Goal: Task Accomplishment & Management: Complete application form

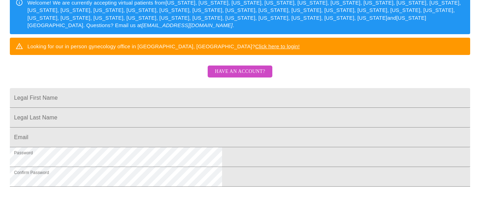
scroll to position [145, 0]
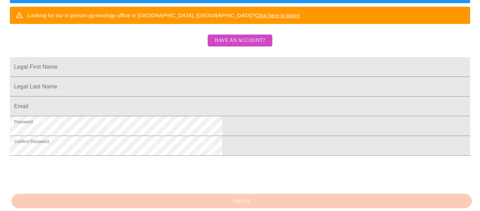
click at [300, 18] on link "Click here to login!" at bounding box center [277, 15] width 45 height 6
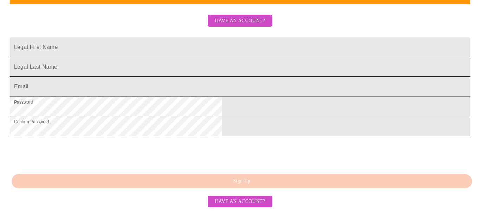
scroll to position [210, 0]
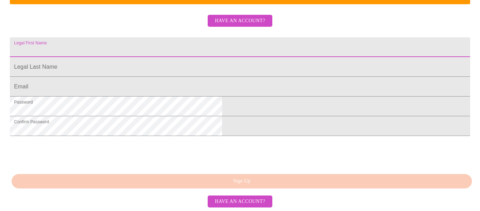
click at [178, 37] on input "Legal First Name" at bounding box center [240, 47] width 461 height 20
type input "[PERSON_NAME]"
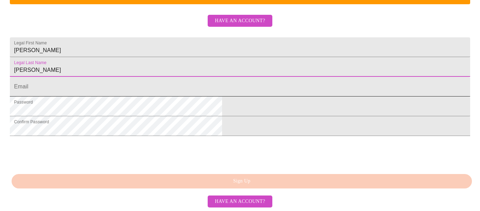
type input "[PERSON_NAME]"
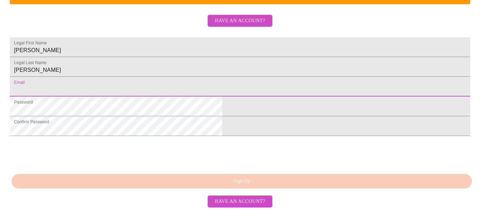
drag, startPoint x: 162, startPoint y: 74, endPoint x: 163, endPoint y: 78, distance: 3.5
click at [162, 77] on input "Legal First Name" at bounding box center [240, 87] width 461 height 20
type input "[EMAIL_ADDRESS][DOMAIN_NAME]"
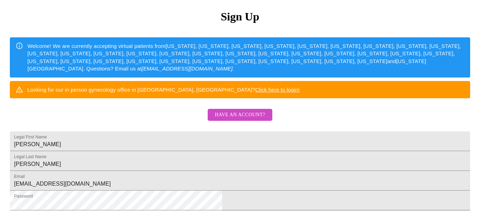
scroll to position [0, 0]
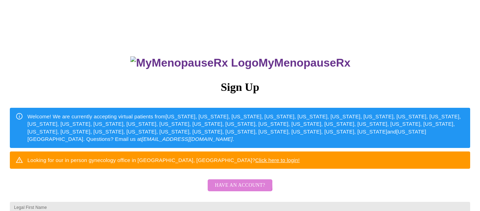
click at [239, 190] on span "Have an account?" at bounding box center [240, 185] width 50 height 9
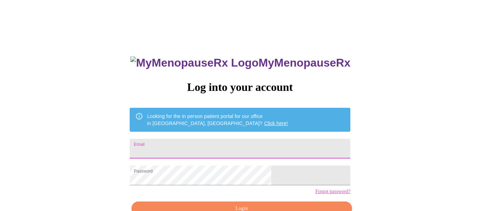
click at [203, 146] on input "Email" at bounding box center [240, 149] width 221 height 20
type input "[EMAIL_ADDRESS][DOMAIN_NAME]"
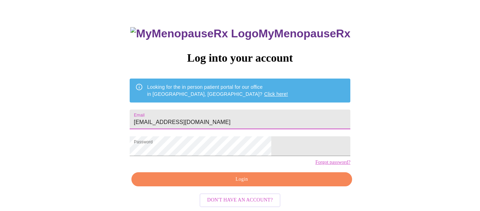
scroll to position [41, 0]
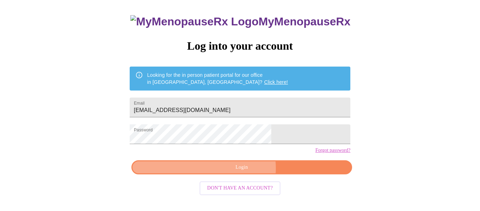
click at [243, 172] on span "Login" at bounding box center [242, 167] width 205 height 9
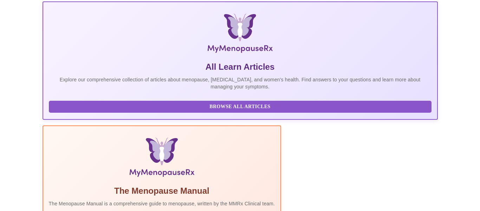
scroll to position [174, 0]
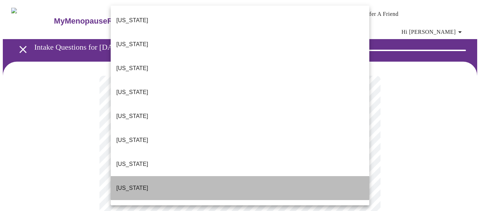
click at [136, 184] on p "[US_STATE]" at bounding box center [132, 188] width 32 height 8
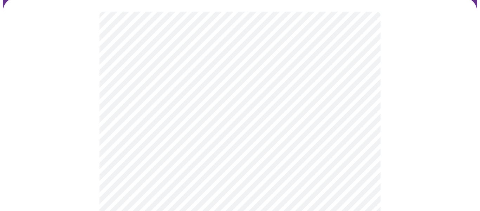
scroll to position [80, 0]
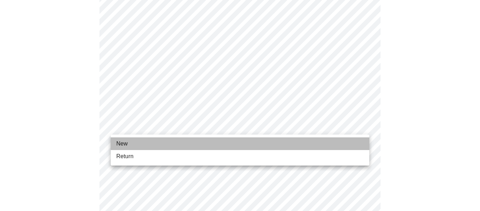
click at [124, 142] on span "New" at bounding box center [121, 143] width 11 height 8
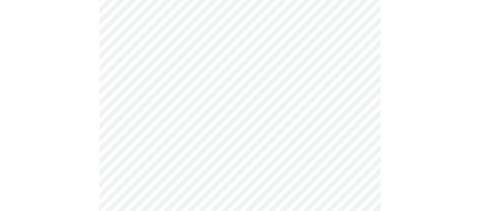
scroll to position [422, 0]
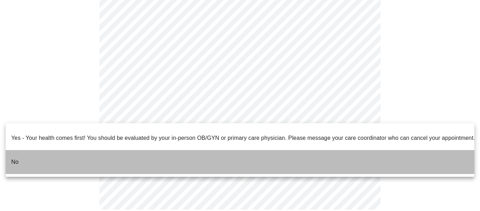
click at [16, 158] on p "No" at bounding box center [14, 162] width 7 height 8
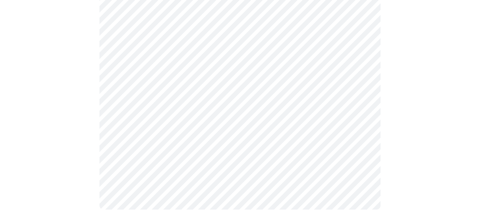
scroll to position [0, 0]
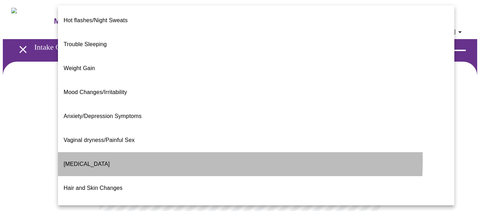
click at [92, 161] on span "[MEDICAL_DATA]" at bounding box center [87, 164] width 46 height 6
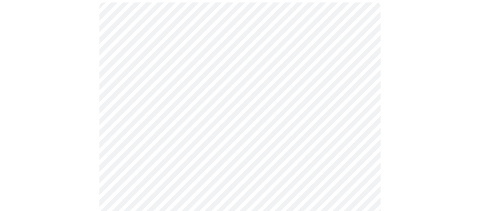
scroll to position [89, 0]
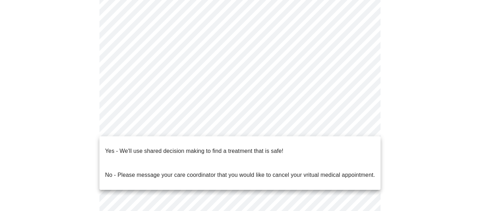
click at [363, 127] on body "MyMenopauseRx Appointments Messaging Labs Uploads Medications Community Refer a…" at bounding box center [240, 128] width 475 height 428
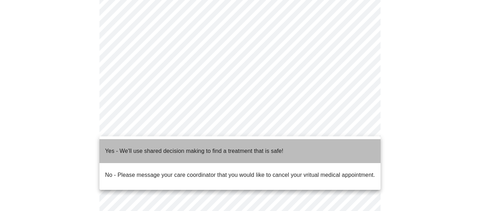
click at [160, 147] on p "Yes - We'll use shared decision making to find a treatment that is safe!" at bounding box center [194, 151] width 178 height 8
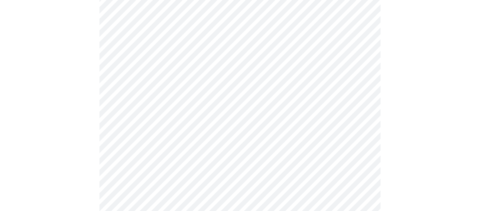
scroll to position [188, 0]
click at [77, 100] on div at bounding box center [240, 48] width 475 height 350
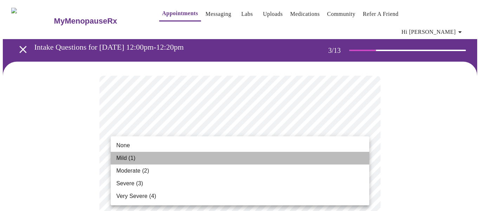
click at [125, 157] on span "Mild (1)" at bounding box center [125, 158] width 19 height 8
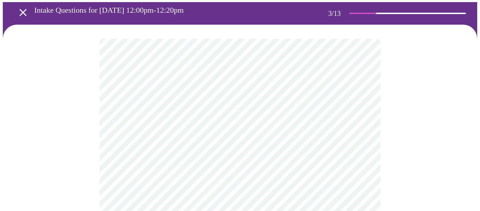
scroll to position [38, 0]
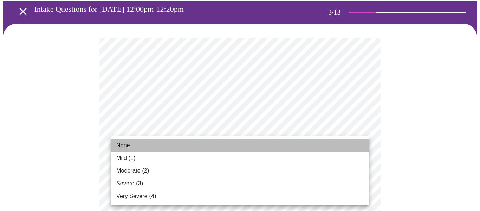
click at [122, 145] on span "None" at bounding box center [123, 145] width 14 height 8
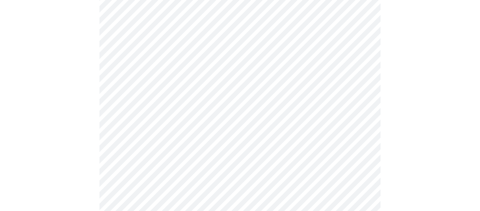
scroll to position [130, 0]
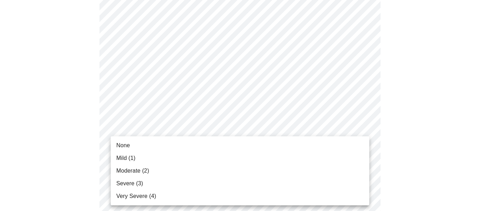
click at [128, 157] on span "Mild (1)" at bounding box center [125, 158] width 19 height 8
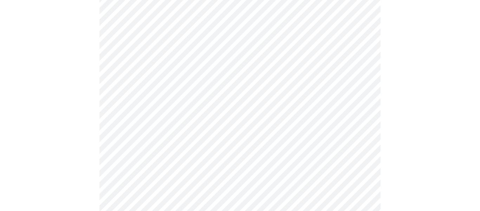
scroll to position [189, 0]
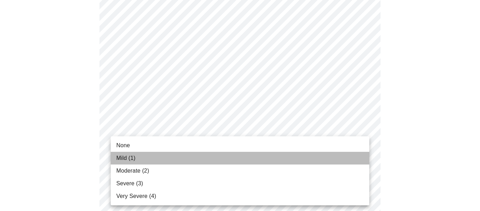
click at [131, 158] on span "Mild (1)" at bounding box center [125, 158] width 19 height 8
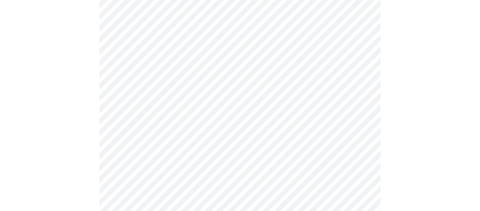
scroll to position [290, 0]
click at [361, 74] on body "MyMenopauseRx Appointments Messaging Labs Uploads Medications Community Refer a…" at bounding box center [240, 166] width 475 height 906
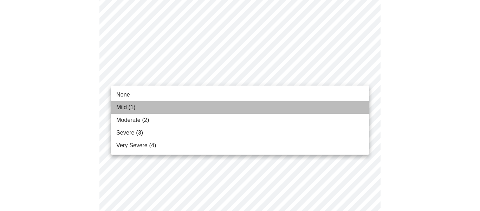
click at [121, 106] on span "Mild (1)" at bounding box center [125, 107] width 19 height 8
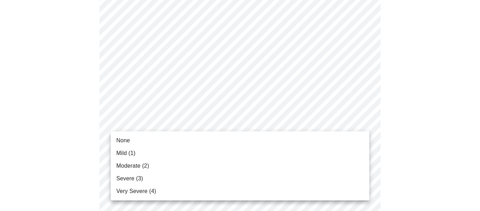
click at [361, 120] on body "MyMenopauseRx Appointments Messaging Labs Uploads Medications Community Refer a…" at bounding box center [240, 161] width 475 height 896
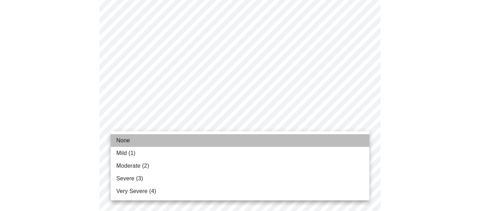
click at [118, 140] on span "None" at bounding box center [123, 140] width 14 height 8
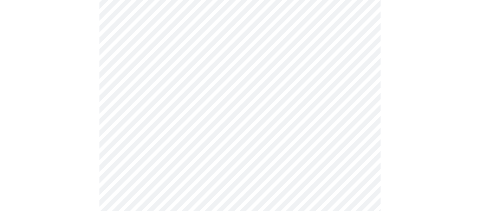
scroll to position [341, 0]
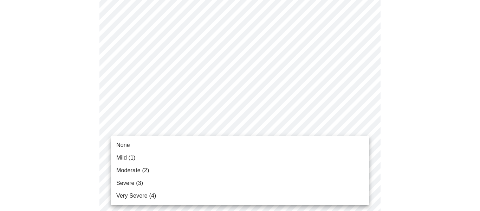
click at [361, 125] on body "MyMenopauseRx Appointments Messaging Labs Uploads Medications Community Refer a…" at bounding box center [240, 105] width 475 height 886
click at [119, 159] on span "Mild (1)" at bounding box center [125, 157] width 19 height 8
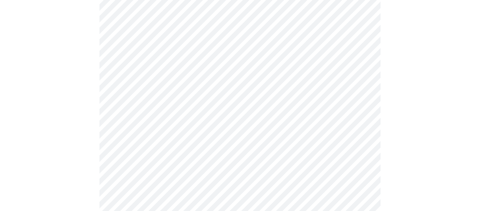
scroll to position [404, 0]
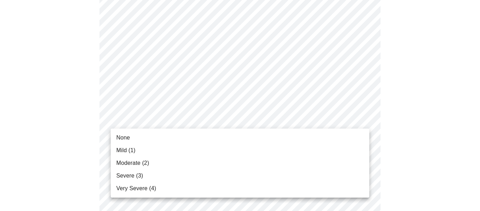
click at [361, 118] on body "MyMenopauseRx Appointments Messaging Labs Uploads Medications Community Refer a…" at bounding box center [240, 37] width 475 height 876
click at [130, 174] on span "Severe (3)" at bounding box center [129, 175] width 27 height 8
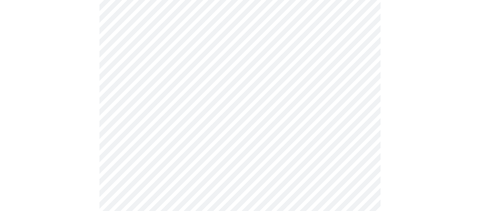
scroll to position [437, 0]
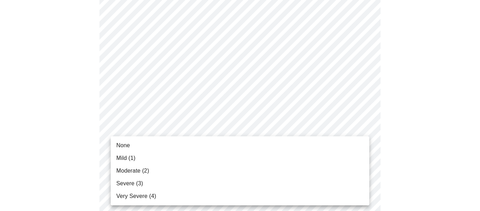
click at [118, 145] on span "None" at bounding box center [123, 145] width 14 height 8
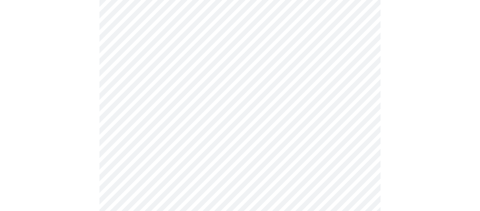
scroll to position [536, 0]
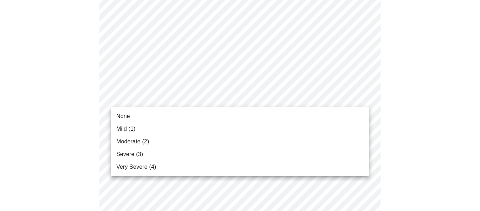
click at [124, 116] on span "None" at bounding box center [123, 116] width 14 height 8
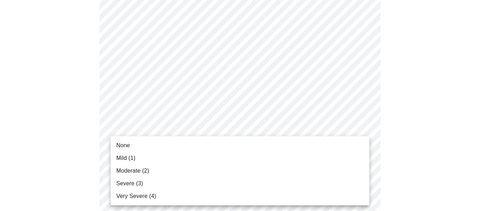
click at [125, 155] on span "Mild (1)" at bounding box center [125, 158] width 19 height 8
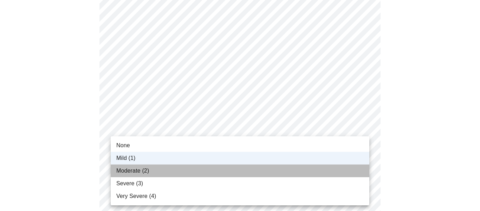
click at [129, 171] on span "Moderate (2)" at bounding box center [132, 170] width 33 height 8
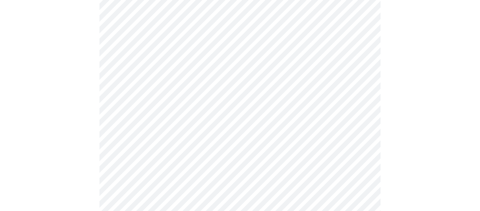
scroll to position [273, 0]
click at [362, 156] on body "MyMenopauseRx Appointments Messaging Labs Uploads Medications Community Refer a…" at bounding box center [240, 82] width 475 height 704
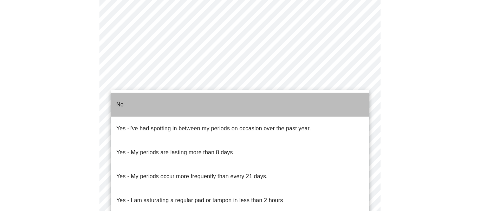
click at [123, 100] on p "No" at bounding box center [119, 104] width 7 height 8
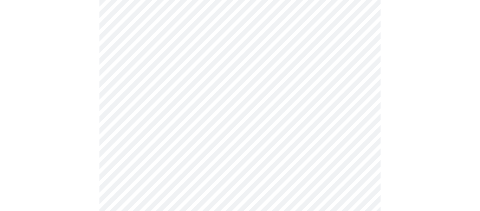
scroll to position [366, 0]
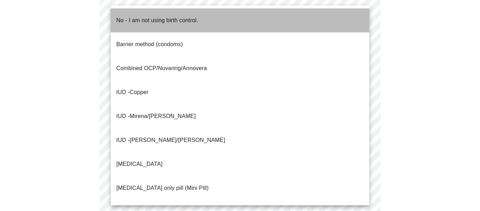
click at [135, 17] on p "No - I am not using birth control." at bounding box center [157, 20] width 82 height 8
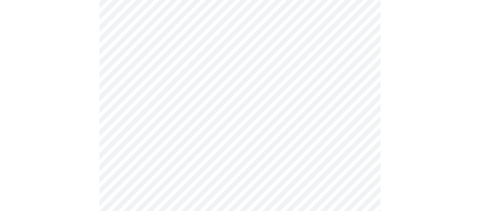
scroll to position [392, 0]
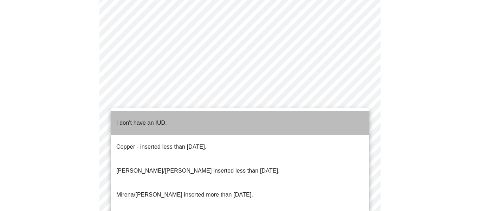
click at [137, 118] on p "I don't have an IUD." at bounding box center [141, 122] width 51 height 8
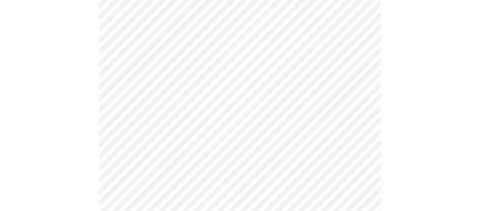
scroll to position [445, 0]
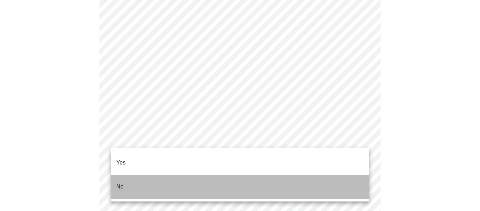
click at [120, 182] on p "No" at bounding box center [119, 186] width 7 height 8
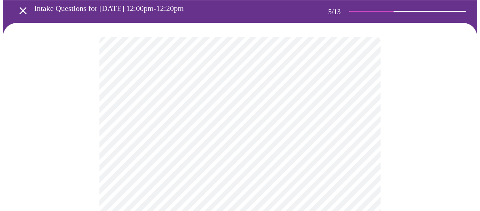
scroll to position [39, 0]
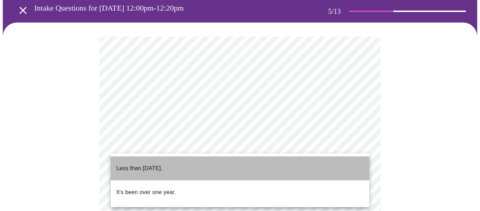
click at [155, 164] on p "Less than [DATE]." at bounding box center [139, 168] width 46 height 8
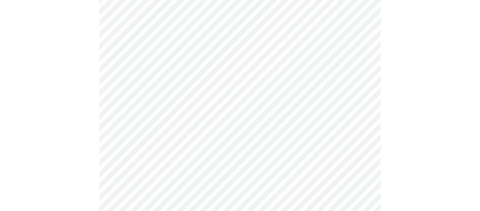
scroll to position [88, 0]
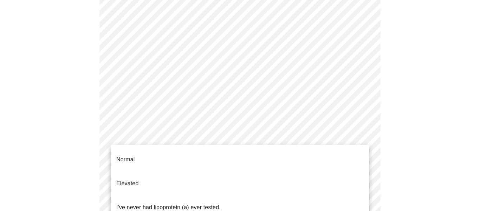
click at [364, 153] on body "MyMenopauseRx Appointments Messaging Labs Uploads Medications Community Refer a…" at bounding box center [240, 202] width 475 height 575
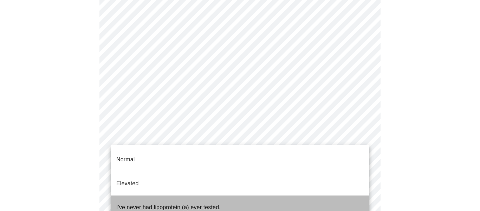
click at [139, 203] on p "I've never had lipoprotein (a) ever tested." at bounding box center [168, 207] width 104 height 8
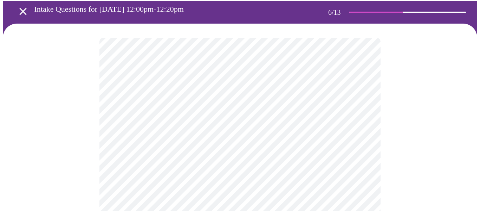
scroll to position [43, 0]
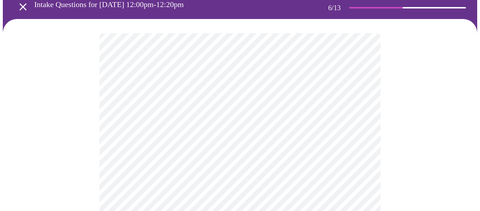
click at [179, 159] on body "MyMenopauseRx Appointments Messaging Labs Uploads Medications Community Refer a…" at bounding box center [240, 152] width 475 height 385
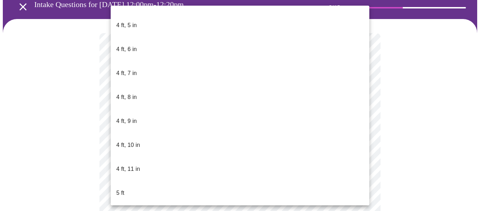
scroll to position [398, 0]
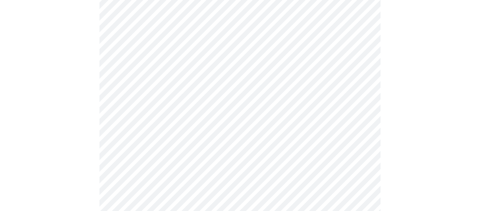
scroll to position [128, 0]
click at [403, 137] on div at bounding box center [240, 94] width 475 height 322
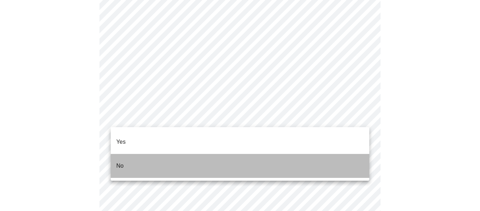
click at [130, 155] on li "No" at bounding box center [240, 166] width 259 height 24
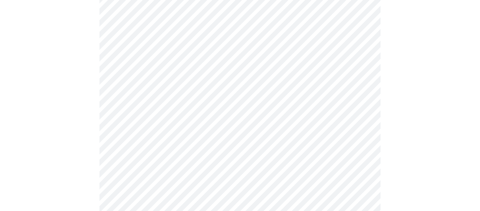
scroll to position [465, 0]
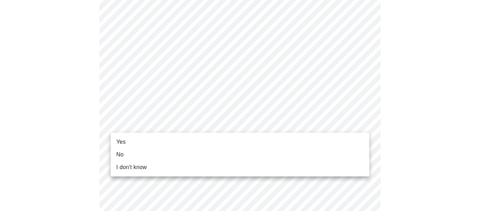
click at [127, 142] on li "Yes" at bounding box center [240, 141] width 259 height 13
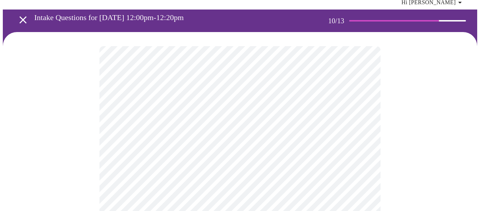
scroll to position [42, 0]
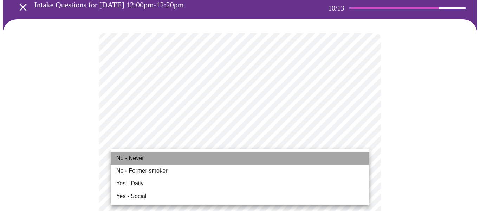
click at [134, 158] on span "No - Never" at bounding box center [130, 158] width 28 height 8
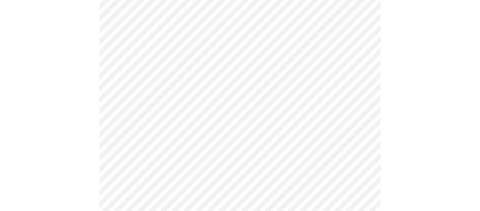
scroll to position [592, 0]
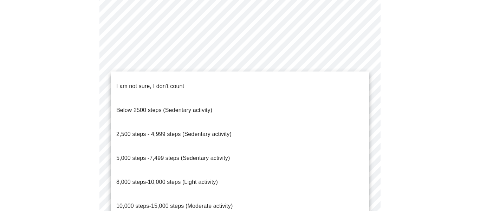
click at [154, 83] on span "I am not sure, I don't count" at bounding box center [150, 86] width 68 height 6
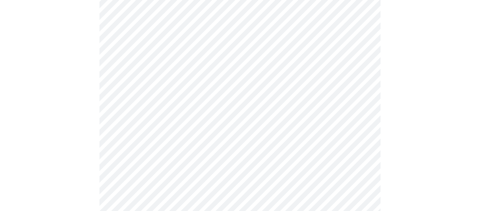
scroll to position [666, 0]
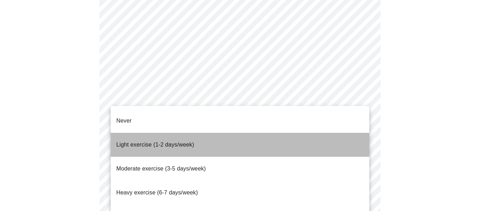
click at [181, 141] on span "Light exercise (1-2 days/week)" at bounding box center [155, 144] width 78 height 6
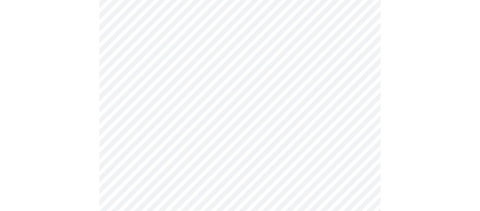
scroll to position [695, 0]
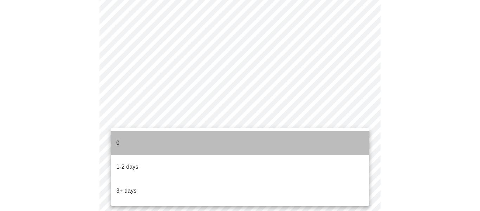
click at [118, 139] on p "0" at bounding box center [117, 143] width 3 height 8
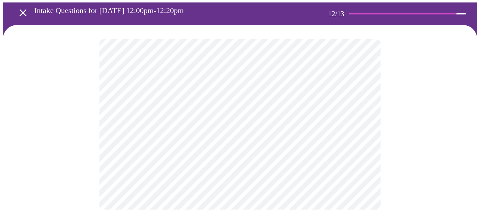
scroll to position [0, 0]
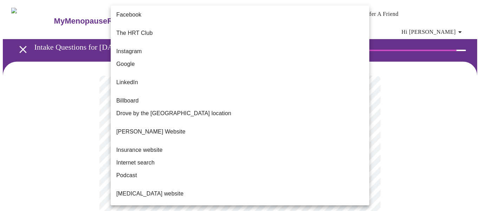
click at [361, 144] on body "MyMenopauseRx Appointments Messaging Labs Uploads Medications Community Refer a…" at bounding box center [240, 125] width 475 height 244
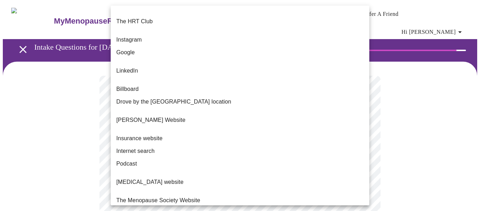
scroll to position [17, 0]
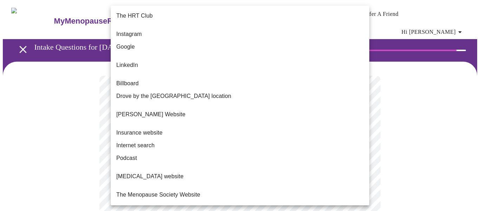
click at [139, 141] on span "Internet search" at bounding box center [135, 145] width 38 height 8
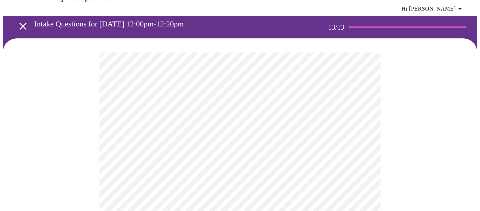
scroll to position [0, 0]
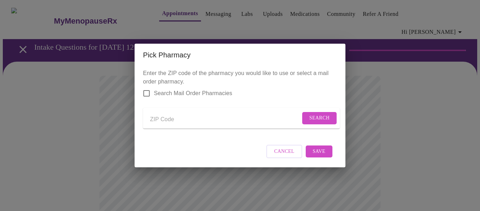
click at [159, 119] on input "Send a message to your care team" at bounding box center [225, 119] width 150 height 11
type input "08096"
click at [313, 115] on span "Search" at bounding box center [319, 118] width 20 height 9
click at [146, 89] on input "Search Mail Order Pharmacies" at bounding box center [146, 93] width 15 height 15
checkbox input "true"
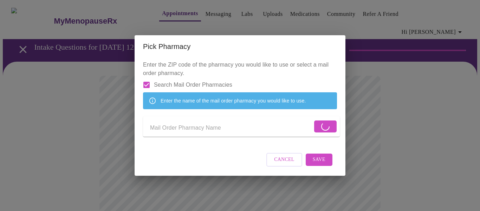
click at [156, 133] on input "Send a message to your care team" at bounding box center [231, 127] width 162 height 11
click at [229, 130] on input "express scripts" at bounding box center [231, 127] width 162 height 11
type input "express scripts"
click at [319, 127] on form "express scripts" at bounding box center [241, 126] width 197 height 20
click at [294, 164] on span "Cancel" at bounding box center [284, 159] width 20 height 9
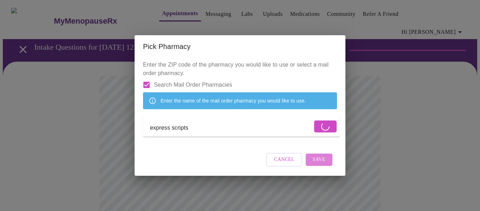
click at [323, 164] on span "Save" at bounding box center [319, 159] width 13 height 9
click at [277, 164] on span "Cancel" at bounding box center [284, 159] width 20 height 9
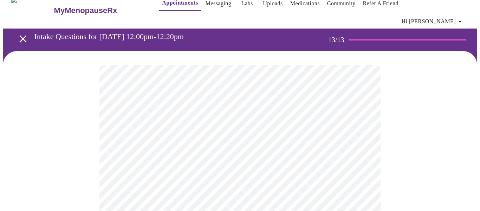
scroll to position [11, 0]
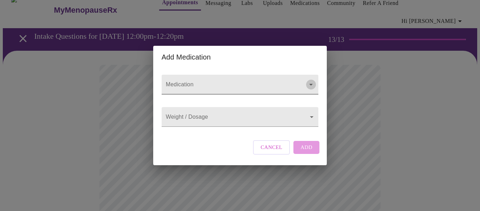
click at [309, 80] on icon "Open" at bounding box center [311, 84] width 8 height 8
type input "rovistatin"
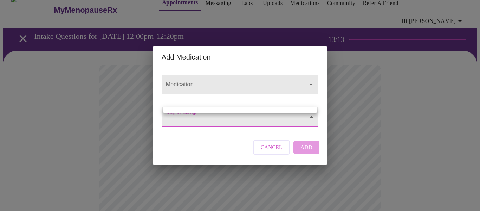
click at [355, 128] on div at bounding box center [240, 105] width 480 height 211
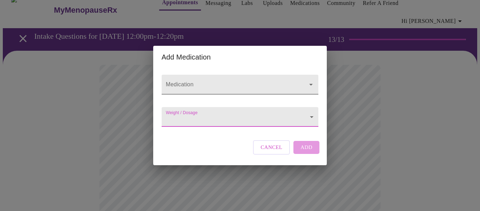
click at [205, 81] on input "Medication" at bounding box center [230, 87] width 131 height 13
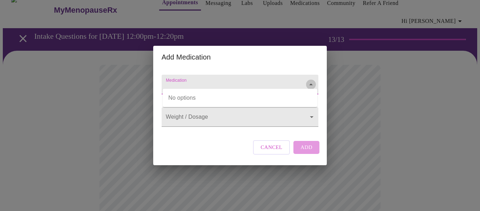
click at [308, 80] on icon "Close" at bounding box center [311, 84] width 8 height 8
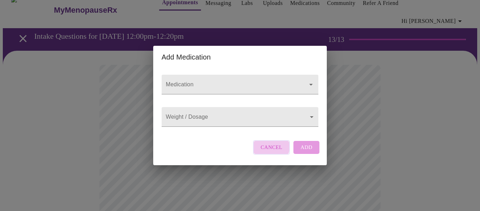
click at [264, 152] on span "Cancel" at bounding box center [272, 146] width 22 height 9
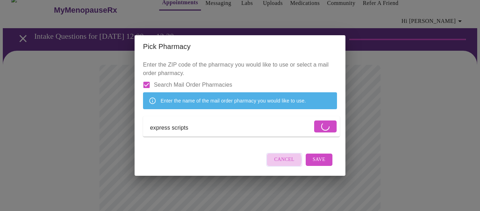
drag, startPoint x: 280, startPoint y: 168, endPoint x: 277, endPoint y: 170, distance: 3.8
click at [281, 164] on span "Cancel" at bounding box center [284, 159] width 20 height 9
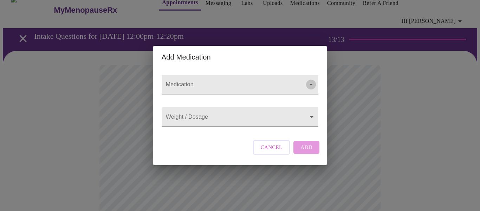
click at [310, 80] on icon "Open" at bounding box center [311, 84] width 8 height 8
type input "[MEDICAL_DATA]"
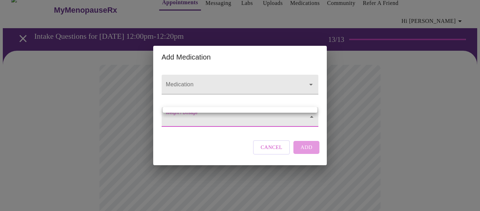
click at [172, 117] on div at bounding box center [240, 105] width 480 height 211
click at [245, 138] on div at bounding box center [240, 105] width 480 height 211
click at [312, 116] on div at bounding box center [240, 105] width 480 height 211
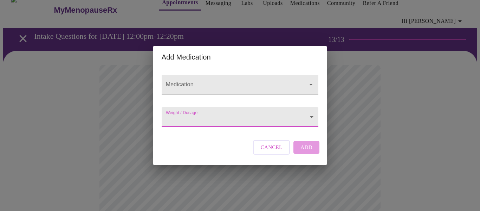
click at [229, 81] on input "Medication" at bounding box center [230, 87] width 131 height 13
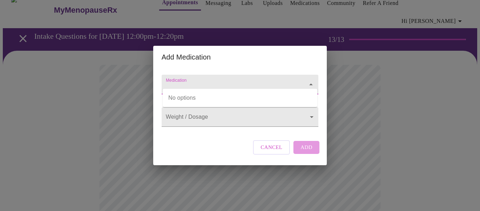
type input "d"
type input "[MEDICAL_DATA]"
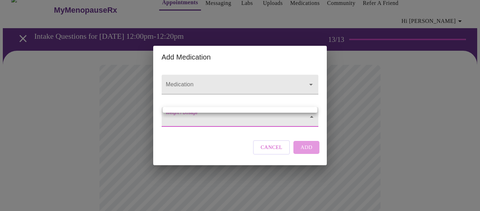
click at [310, 120] on div at bounding box center [240, 105] width 480 height 211
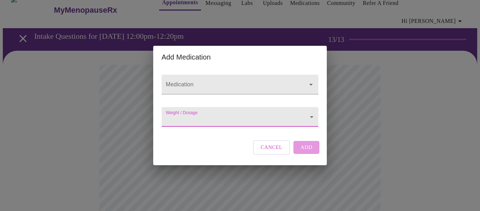
click at [270, 152] on span "Cancel" at bounding box center [272, 146] width 22 height 9
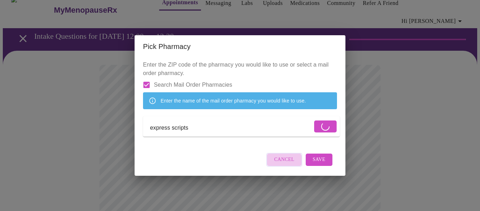
click at [281, 164] on span "Cancel" at bounding box center [284, 159] width 20 height 9
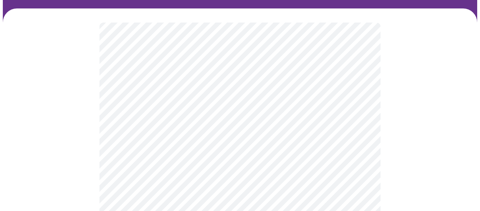
scroll to position [0, 0]
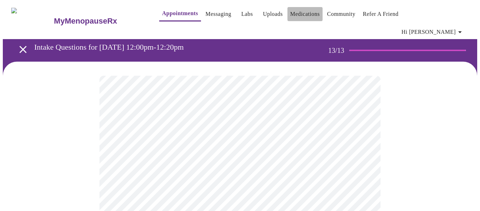
click at [299, 13] on link "Medications" at bounding box center [305, 14] width 30 height 10
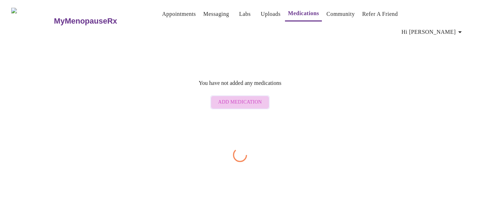
click at [242, 98] on span "Add Medication" at bounding box center [240, 102] width 44 height 9
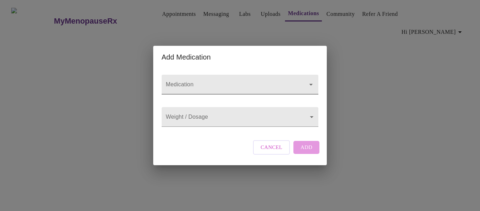
click at [239, 81] on input "Medication" at bounding box center [230, 87] width 131 height 13
click at [237, 115] on body "MyMenopauseRx Appointments Messaging Labs Uploads Medications Community Refer a…" at bounding box center [240, 82] width 475 height 159
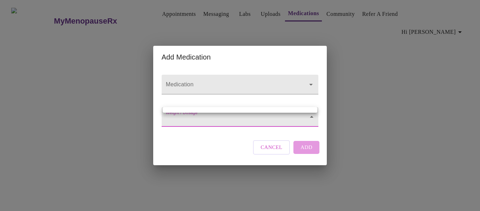
click at [251, 111] on ul at bounding box center [240, 110] width 155 height 6
click at [248, 119] on div at bounding box center [240, 105] width 480 height 211
click at [247, 126] on body "MyMenopauseRx Appointments Messaging Labs Uploads Medications Community Refer a…" at bounding box center [240, 82] width 475 height 159
click at [247, 126] on div at bounding box center [240, 105] width 480 height 211
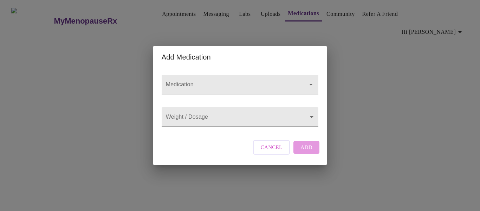
click at [347, 117] on div "Add Medication Medication Weight / Dosage ​ Cancel Add" at bounding box center [240, 105] width 480 height 211
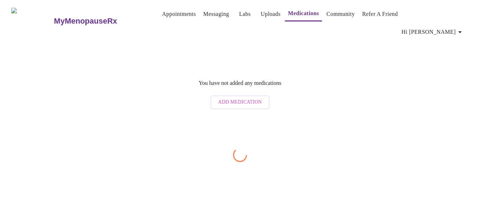
click at [164, 13] on link "Appointments" at bounding box center [179, 14] width 34 height 10
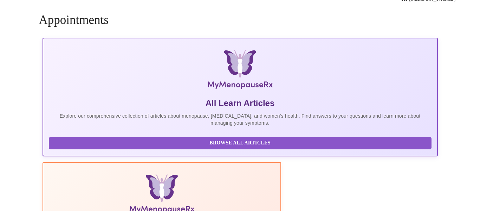
scroll to position [33, 0]
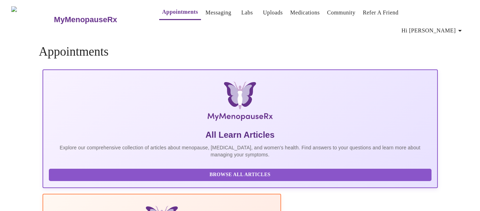
scroll to position [0, 0]
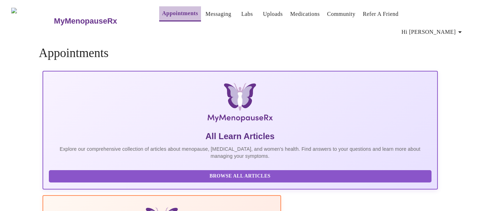
click at [162, 15] on link "Appointments" at bounding box center [180, 13] width 36 height 10
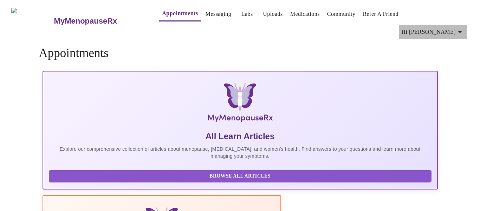
click at [462, 31] on icon "button" at bounding box center [461, 32] width 4 height 2
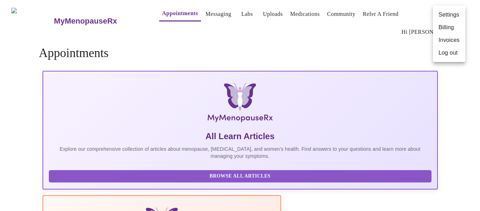
click at [335, 41] on div at bounding box center [240, 105] width 480 height 211
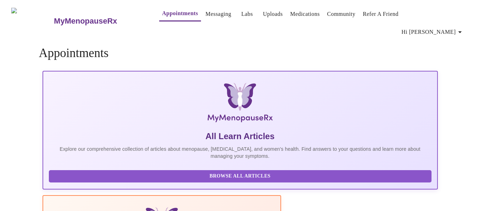
click at [462, 31] on icon "button" at bounding box center [461, 32] width 4 height 2
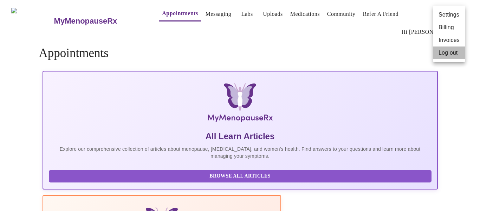
click at [441, 53] on li "Log out" at bounding box center [449, 52] width 32 height 13
